Goal: Information Seeking & Learning: Learn about a topic

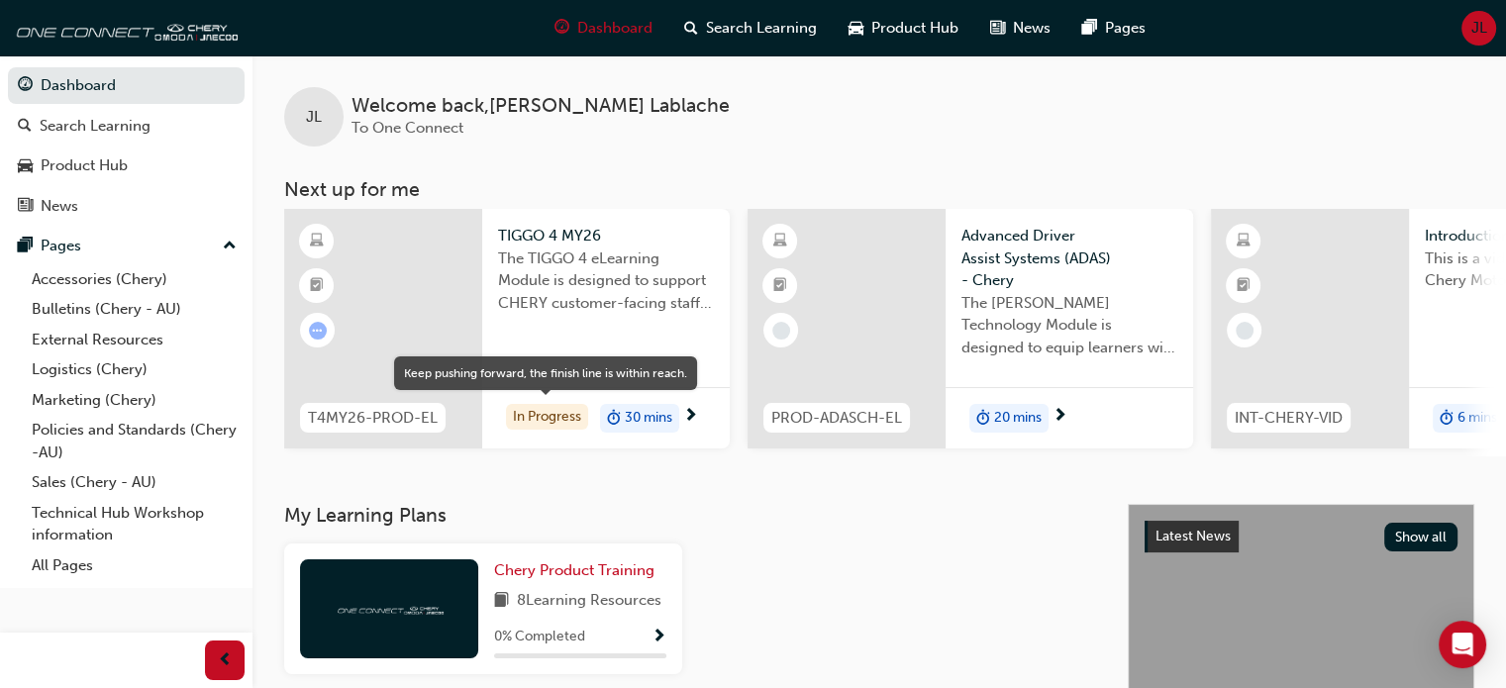
click at [546, 422] on div "In Progress" at bounding box center [547, 417] width 82 height 27
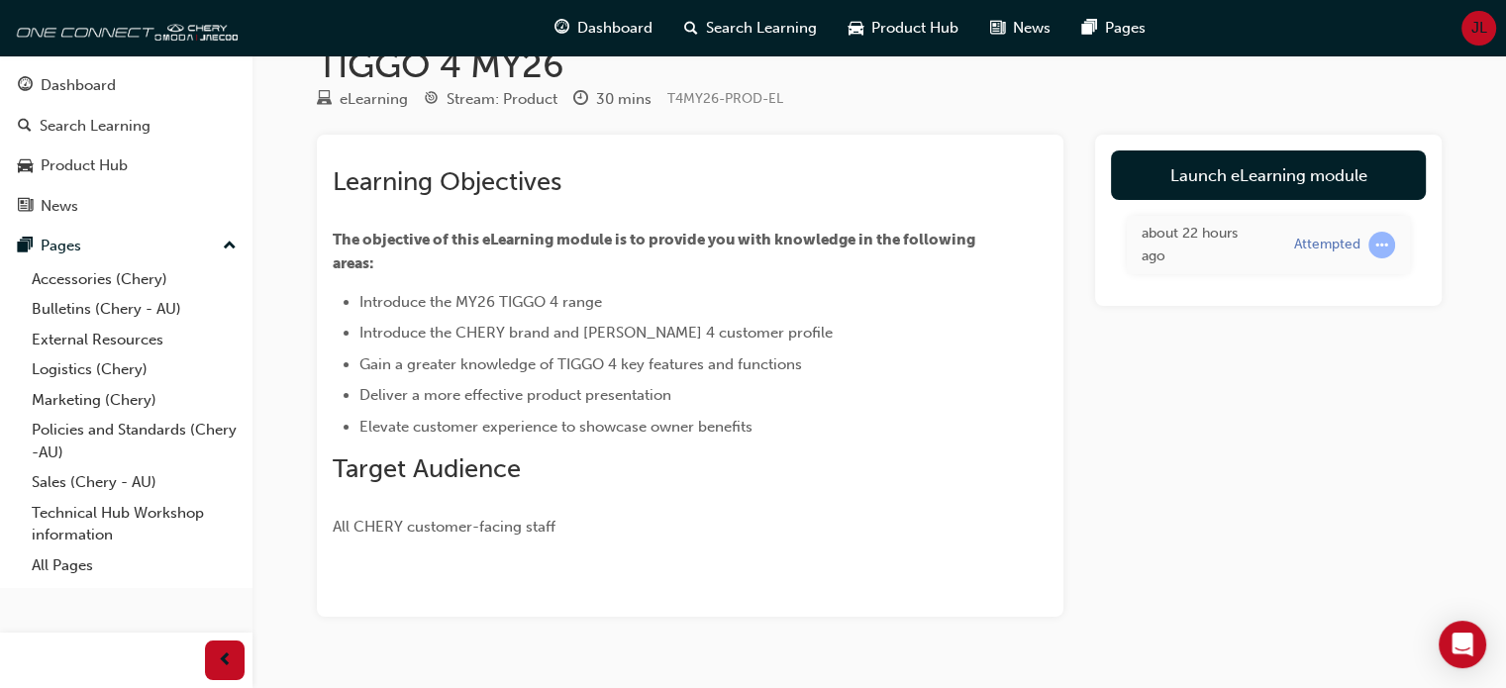
scroll to position [84, 0]
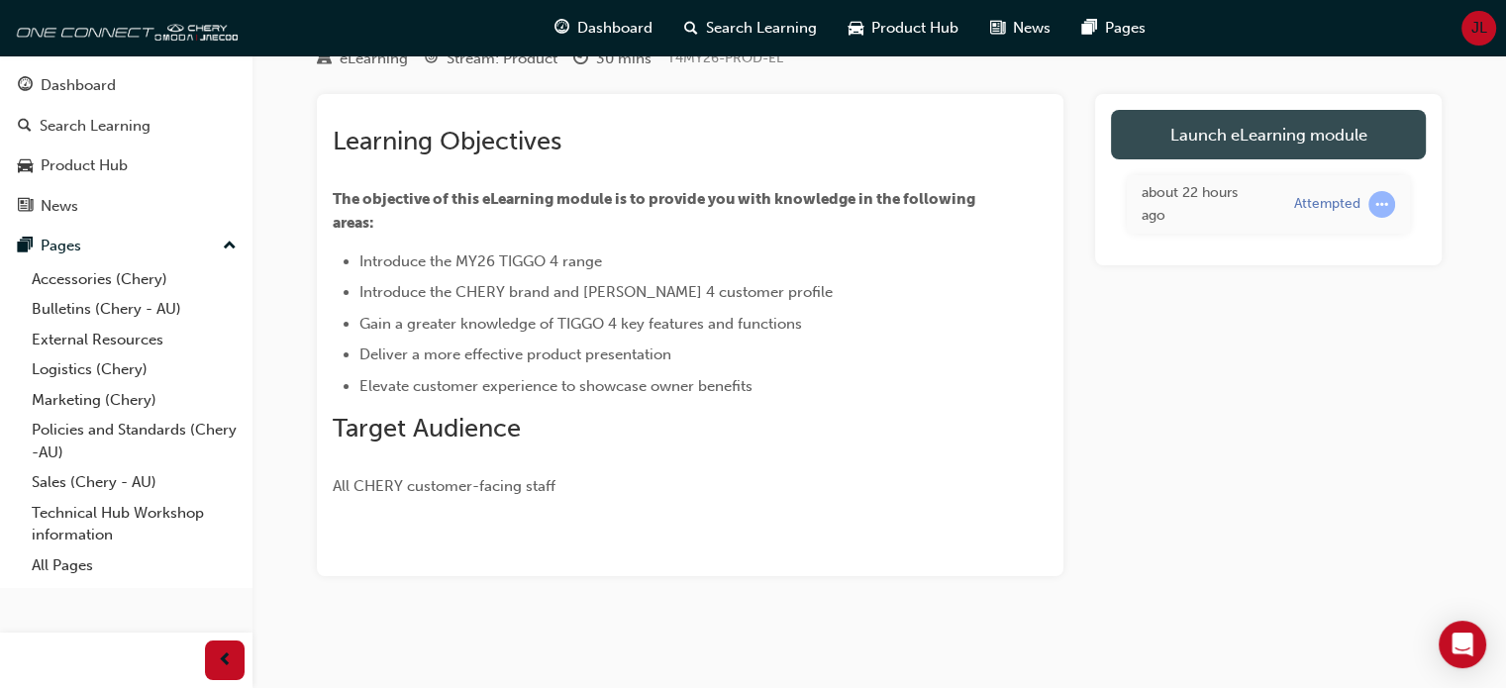
click at [1184, 142] on link "Launch eLearning module" at bounding box center [1268, 134] width 315 height 49
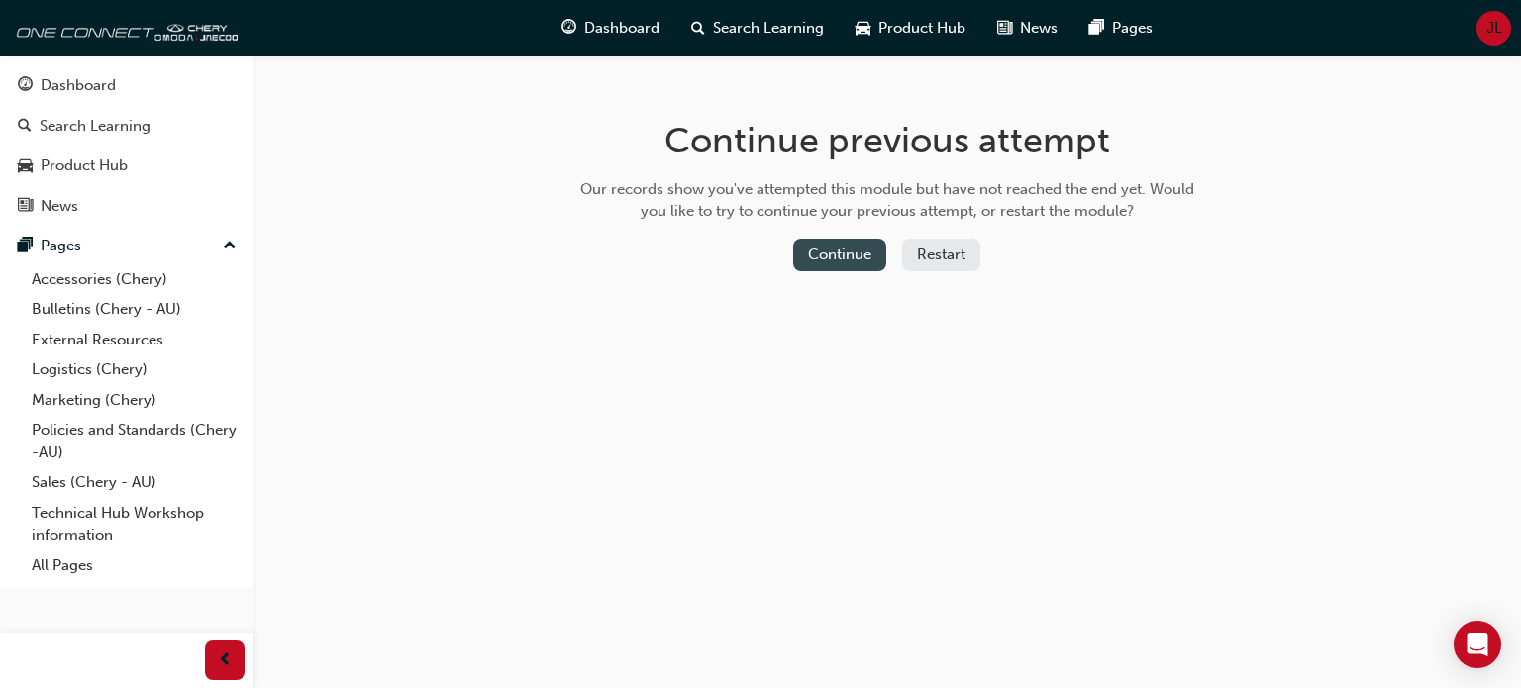
click at [839, 260] on button "Continue" at bounding box center [839, 255] width 93 height 33
